Goal: Communication & Community: Ask a question

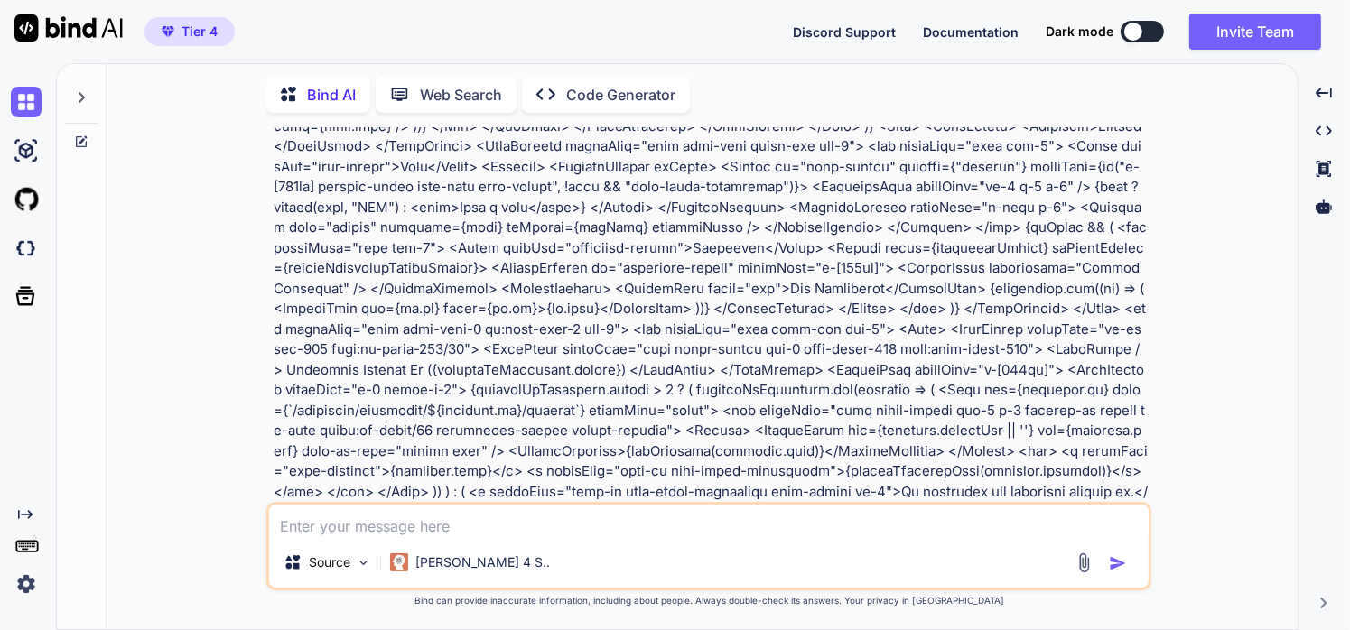
scroll to position [15770, 0]
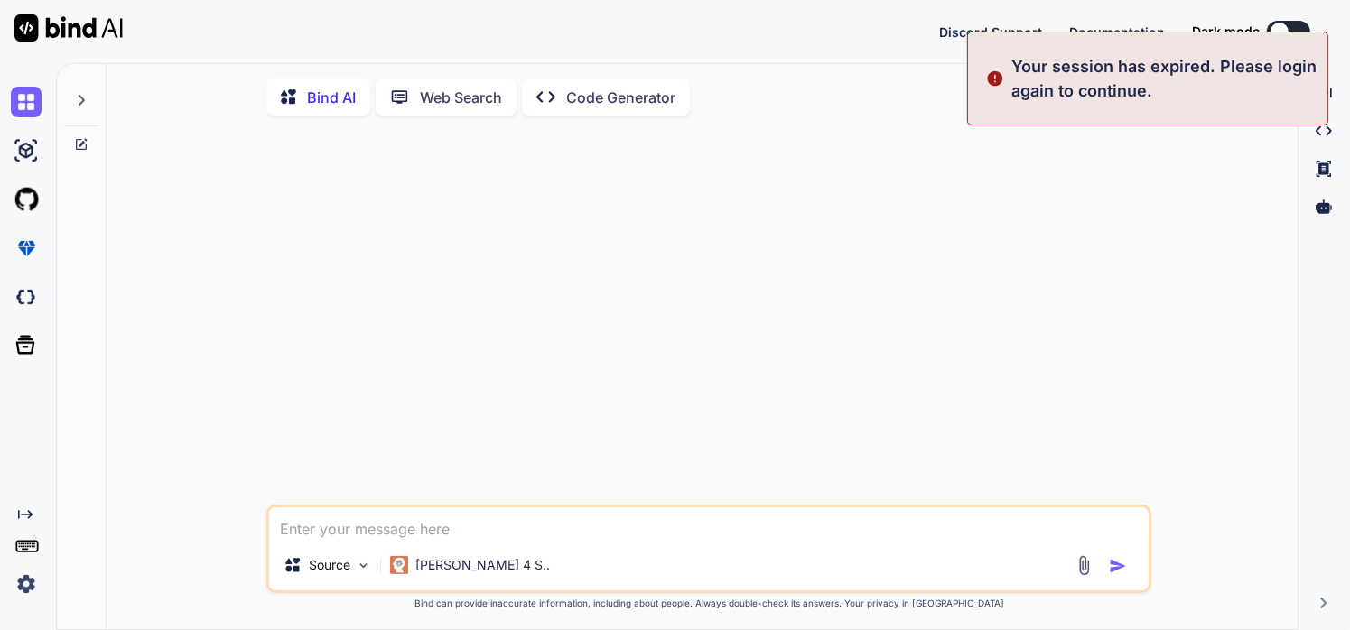
type textarea "x"
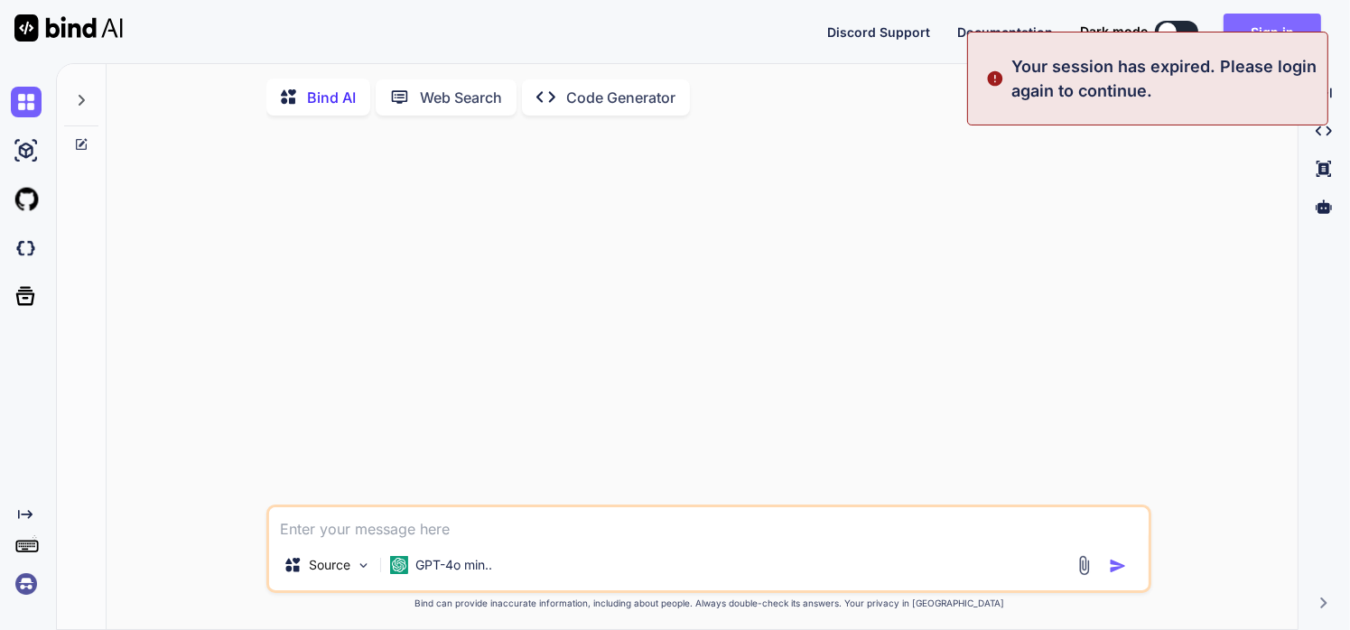
click at [1279, 28] on button "Sign in" at bounding box center [1273, 32] width 98 height 36
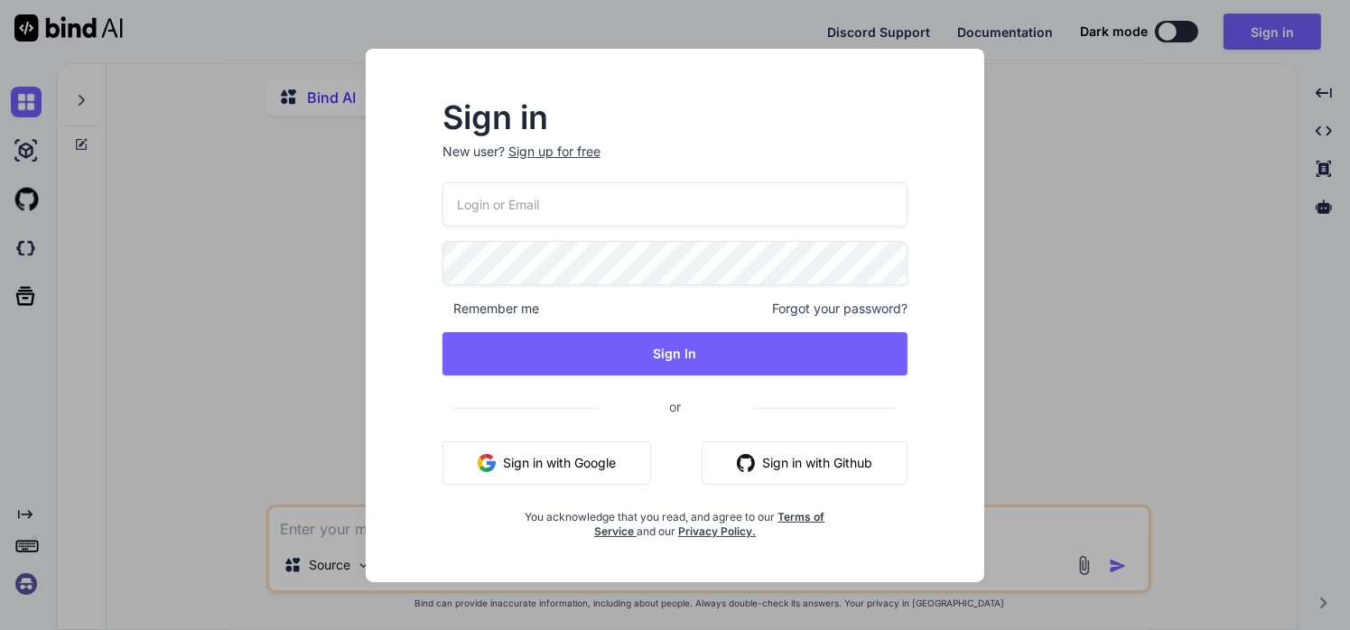
click at [546, 476] on button "Sign in with Google" at bounding box center [547, 463] width 209 height 43
